Goal: Use online tool/utility: Utilize a website feature to perform a specific function

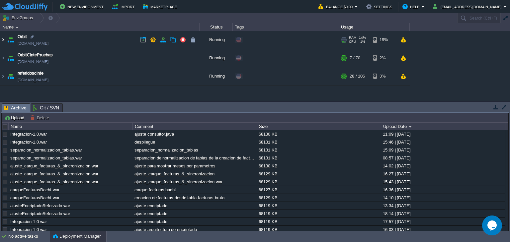
click at [3, 41] on img at bounding box center [2, 40] width 5 height 18
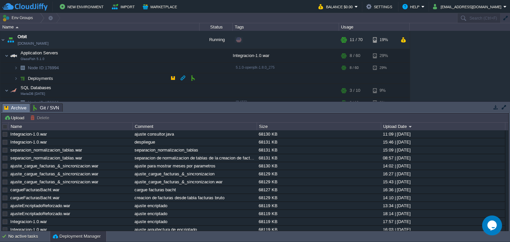
click at [19, 78] on img at bounding box center [22, 78] width 9 height 10
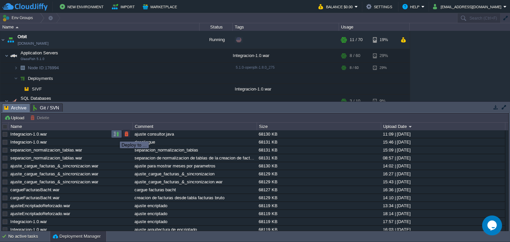
click at [115, 136] on button "button" at bounding box center [117, 134] width 6 height 6
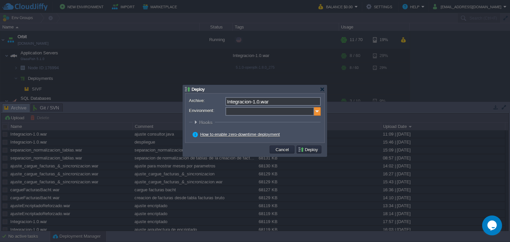
click at [319, 113] on img at bounding box center [317, 111] width 7 height 9
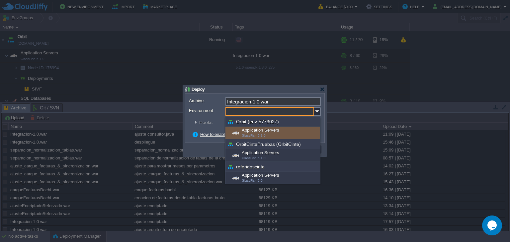
click at [272, 134] on div "Application Servers GlassFish 5.1.0" at bounding box center [272, 133] width 95 height 13
type input "Application Servers (Orbit (env-5773027))"
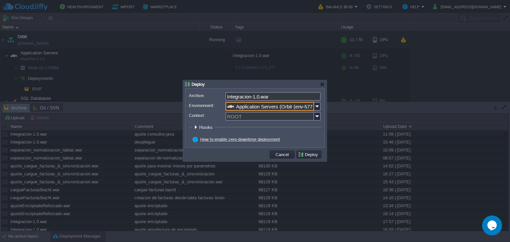
click at [317, 117] on img at bounding box center [317, 116] width 7 height 9
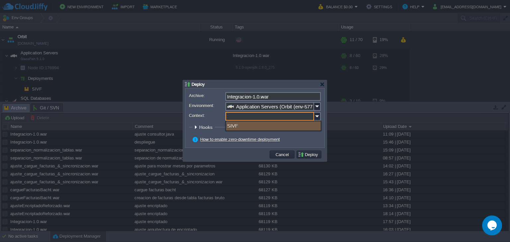
click at [274, 126] on div "SIVF" at bounding box center [273, 126] width 95 height 9
type input "SIVF"
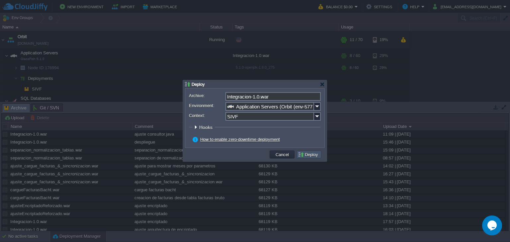
click at [316, 153] on button "Deploy" at bounding box center [309, 155] width 22 height 6
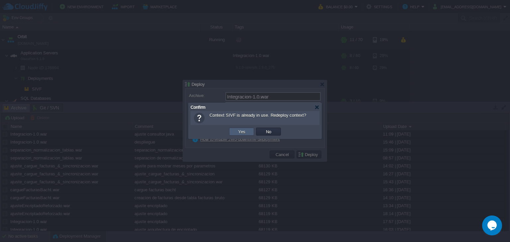
click at [242, 130] on button "Yes" at bounding box center [241, 132] width 11 height 6
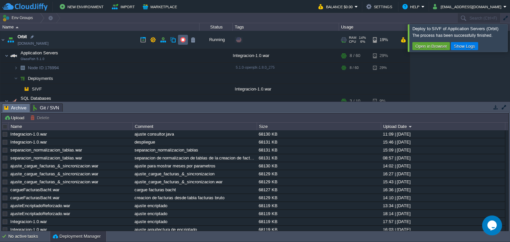
click at [185, 41] on button "button" at bounding box center [183, 40] width 6 height 6
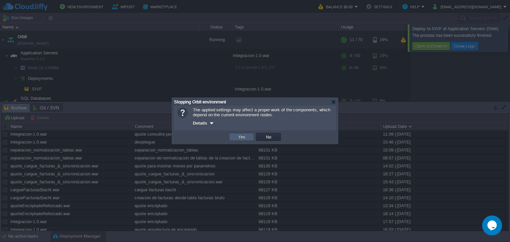
click at [234, 134] on td "Yes" at bounding box center [241, 137] width 25 height 8
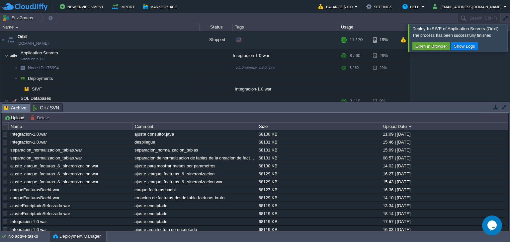
click at [510, 39] on div at bounding box center [518, 37] width 0 height 27
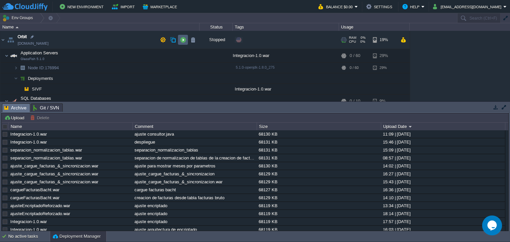
click at [183, 41] on button "button" at bounding box center [183, 40] width 6 height 6
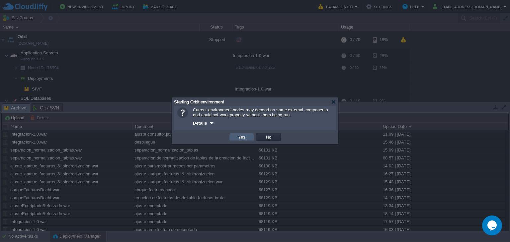
click at [247, 137] on td "Yes" at bounding box center [241, 137] width 25 height 8
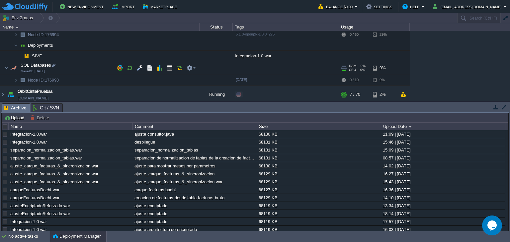
scroll to position [33, 0]
click at [182, 56] on button "button" at bounding box center [183, 55] width 6 height 6
